Goal: Information Seeking & Learning: Understand process/instructions

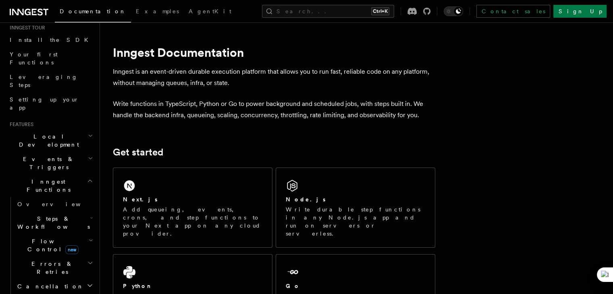
scroll to position [97, 0]
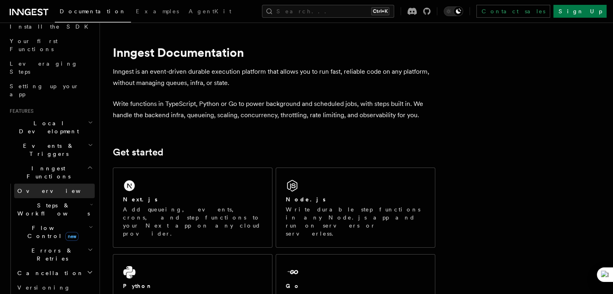
click at [36, 184] on link "Overview" at bounding box center [54, 191] width 81 height 15
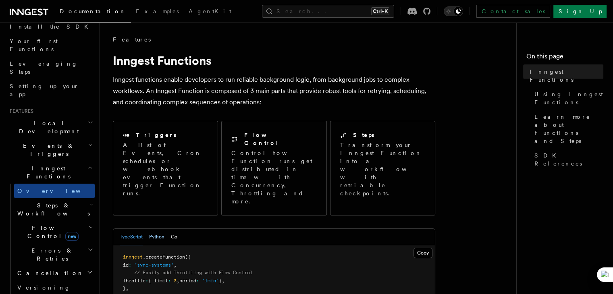
click at [156, 229] on button "Python" at bounding box center [156, 237] width 15 height 17
click at [175, 229] on button "Go" at bounding box center [174, 237] width 6 height 17
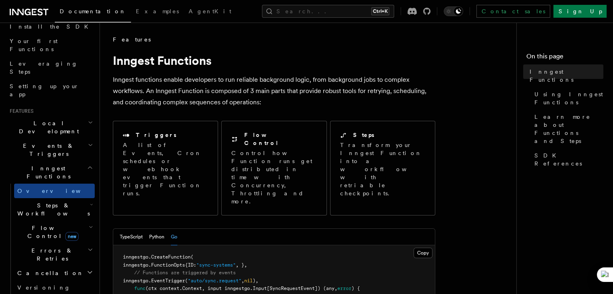
click at [57, 161] on h2 "Inngest Functions" at bounding box center [50, 172] width 88 height 23
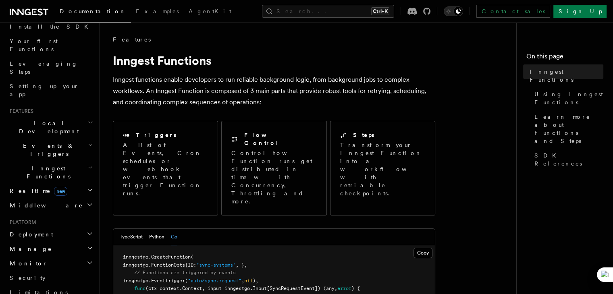
click at [52, 227] on h2 "Deployment" at bounding box center [50, 234] width 88 height 15
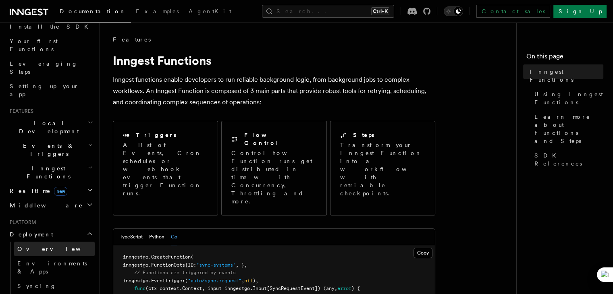
click at [52, 242] on link "Overview" at bounding box center [54, 249] width 81 height 15
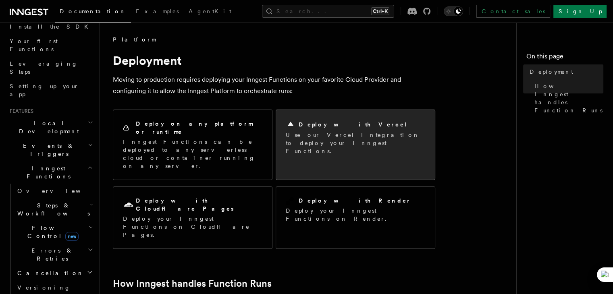
click at [342, 119] on div "Deploy with Vercel Use our Vercel Integration to deploy your Inngest Functions." at bounding box center [355, 137] width 159 height 55
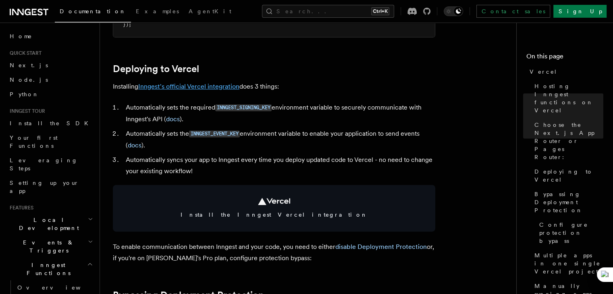
scroll to position [345, 0]
click at [218, 86] on link "Inngest's official Vercel integration" at bounding box center [188, 86] width 101 height 8
click at [224, 87] on link "Inngest's official Vercel integration" at bounding box center [188, 86] width 101 height 8
